Goal: Transaction & Acquisition: Subscribe to service/newsletter

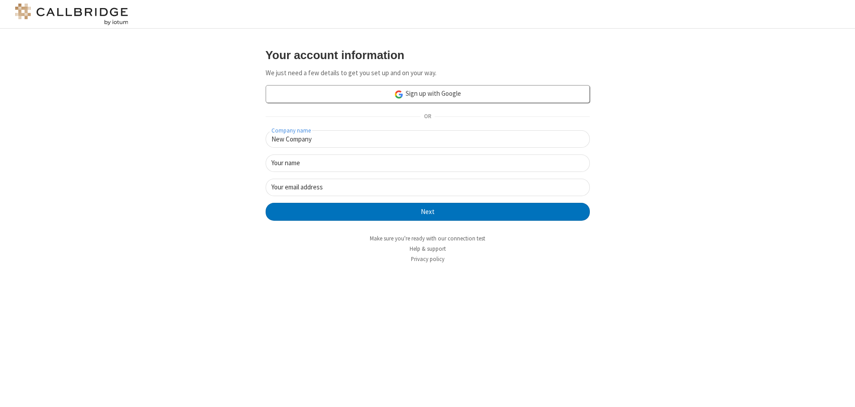
type input "New Company"
type input "New User"
type input "[EMAIL_ADDRESS][DOMAIN_NAME]"
click button "Next" at bounding box center [428, 212] width 324 height 18
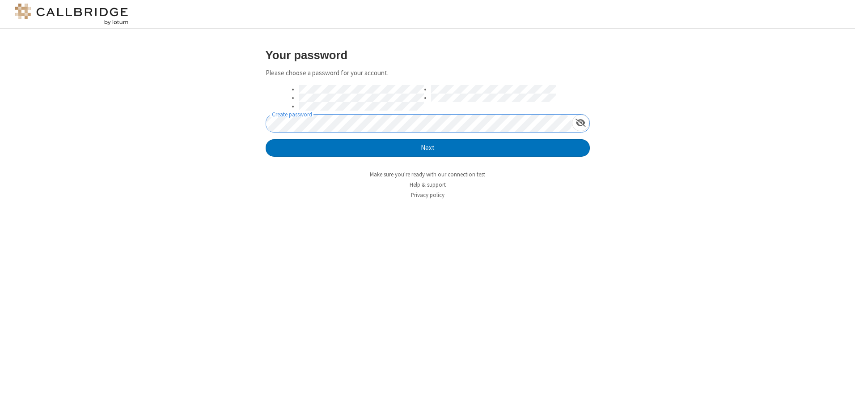
click at [266, 139] on button "Next" at bounding box center [428, 148] width 324 height 18
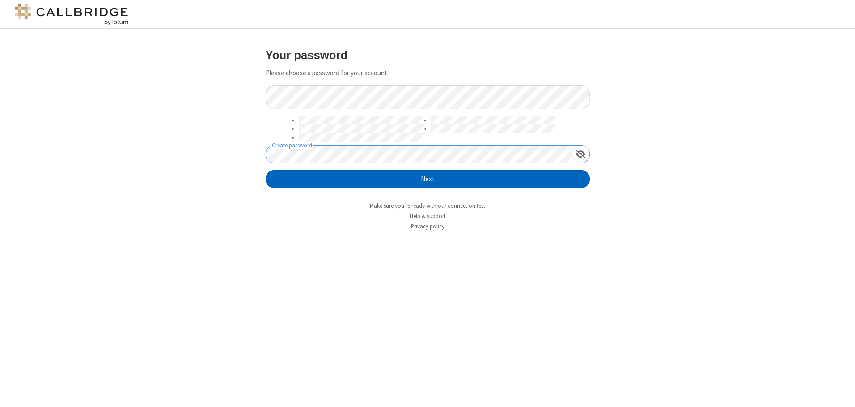
click at [428, 179] on button "Next" at bounding box center [428, 179] width 324 height 18
